Goal: Information Seeking & Learning: Find specific fact

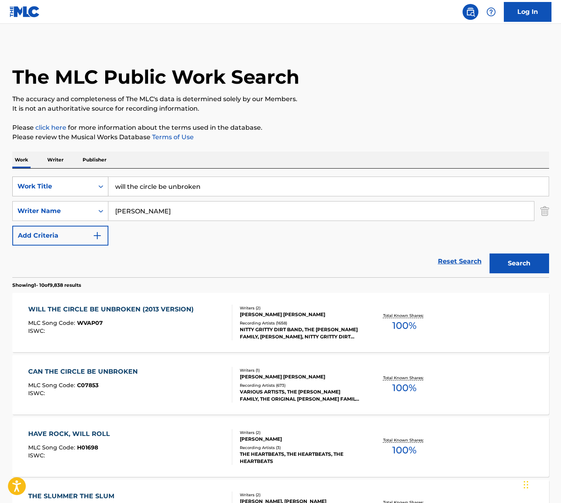
drag, startPoint x: 205, startPoint y: 187, endPoint x: 66, endPoint y: 187, distance: 138.9
click at [66, 187] on div "SearchWithCriteriadb8b5057-1e53-4a9d-91a7-baf569523b7c Work Title will the circ…" at bounding box center [280, 187] width 537 height 20
type input "brick 4 brick"
drag, startPoint x: 140, startPoint y: 212, endPoint x: 51, endPoint y: 206, distance: 89.1
click at [51, 206] on div "SearchWithCriteria004b558d-2ad6-4962-8ccd-02d8eb027d6f Writer Name [PERSON_NAME]" at bounding box center [280, 211] width 537 height 20
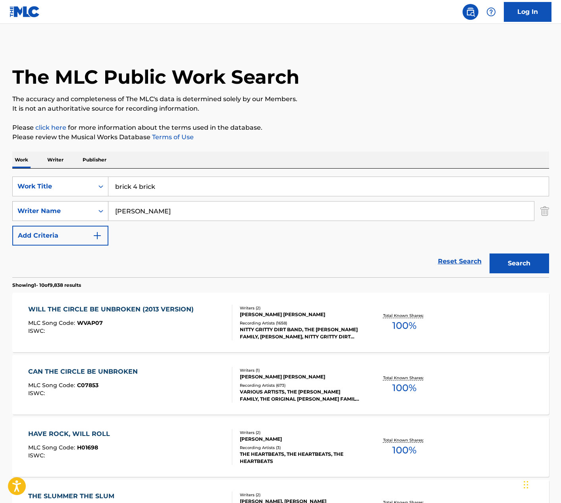
click at [489, 254] on button "Search" at bounding box center [519, 264] width 60 height 20
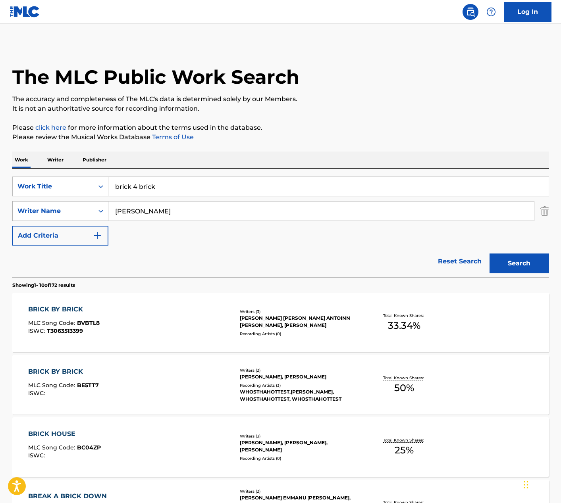
drag, startPoint x: 166, startPoint y: 207, endPoint x: 99, endPoint y: 214, distance: 67.9
click at [100, 215] on div "SearchWithCriteria004b558d-2ad6-4962-8ccd-02d8eb027d6f Writer Name [PERSON_NAME]" at bounding box center [280, 211] width 537 height 20
drag, startPoint x: 149, startPoint y: 216, endPoint x: 72, endPoint y: 209, distance: 77.7
click at [72, 209] on div "SearchWithCriteria004b558d-2ad6-4962-8ccd-02d8eb027d6f Writer Name [PERSON_NAME]" at bounding box center [280, 211] width 537 height 20
click at [489, 254] on button "Search" at bounding box center [519, 264] width 60 height 20
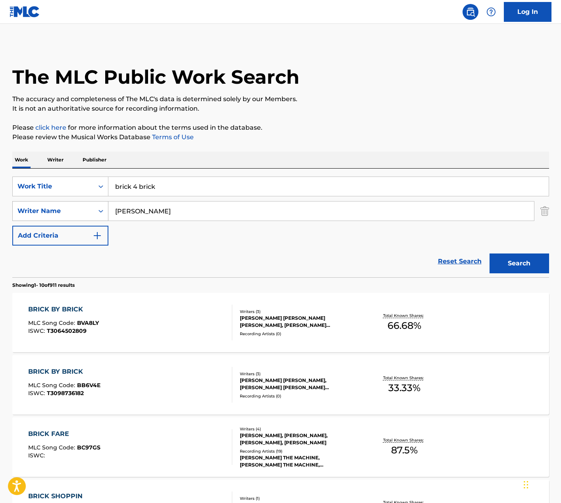
drag, startPoint x: 151, startPoint y: 212, endPoint x: 56, endPoint y: 205, distance: 95.9
click at [56, 205] on div "SearchWithCriteria004b558d-2ad6-4962-8ccd-02d8eb027d6f Writer Name [PERSON_NAME]" at bounding box center [280, 211] width 537 height 20
paste input "[PERSON_NAME]"
type input "[PERSON_NAME]"
click at [489, 254] on button "Search" at bounding box center [519, 264] width 60 height 20
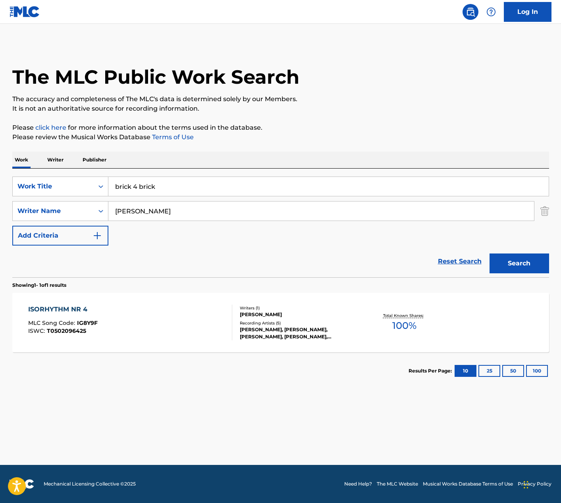
click at [138, 188] on input "brick 4 brick" at bounding box center [328, 186] width 440 height 19
click at [159, 186] on input "brick 4 brick" at bounding box center [328, 186] width 440 height 19
type input "brick"
click at [489, 254] on button "Search" at bounding box center [519, 264] width 60 height 20
